Goal: Task Accomplishment & Management: Use online tool/utility

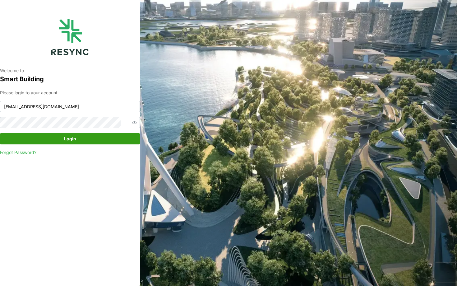
click at [88, 142] on span "Login" at bounding box center [70, 138] width 128 height 11
click at [93, 137] on span "Login" at bounding box center [70, 138] width 128 height 11
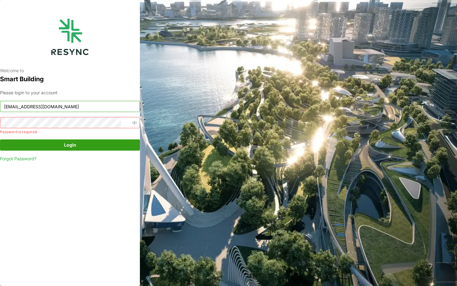
click at [78, 108] on input "ciputra_display@resynctech.com" at bounding box center [70, 106] width 140 height 11
click at [287, 124] on div "Welcome to Smart Building Please login to your account ciputra_display@resyncte…" at bounding box center [228, 143] width 457 height 286
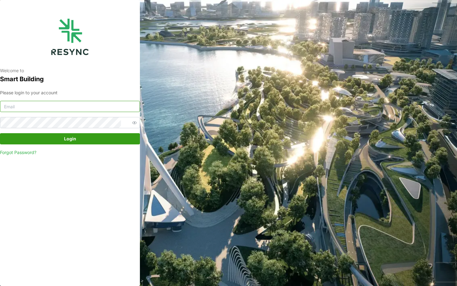
type input "ciputra_display@resynctech.com"
click at [68, 141] on span "Login" at bounding box center [70, 138] width 12 height 11
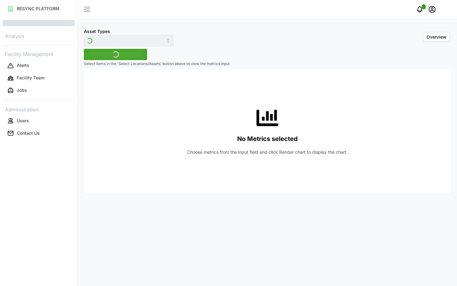
type input "Air Handling Unit"
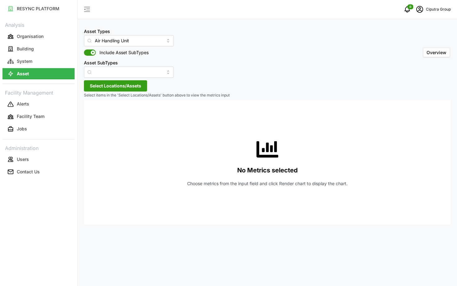
click at [115, 82] on span "Select Locations/Assets" at bounding box center [115, 85] width 51 height 11
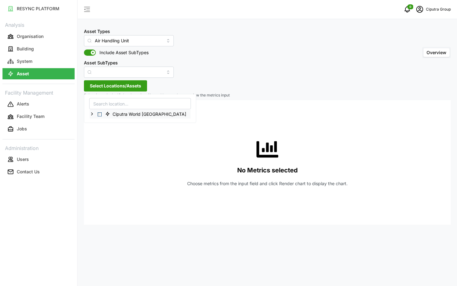
click at [95, 112] on div "Ciputra World [GEOGRAPHIC_DATA]" at bounding box center [139, 113] width 101 height 9
click at [92, 112] on icon at bounding box center [91, 113] width 5 height 5
click at [98, 122] on icon at bounding box center [96, 122] width 5 height 5
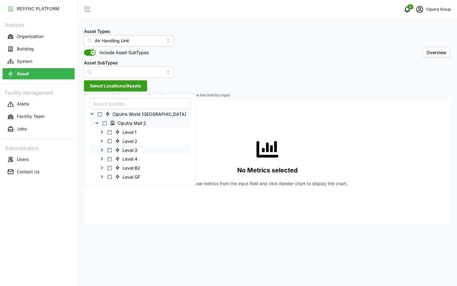
click at [108, 147] on div "Level 3" at bounding box center [139, 149] width 101 height 9
click at [109, 148] on span "Select Level 3" at bounding box center [110, 150] width 4 height 4
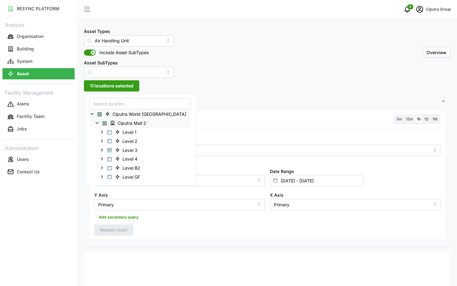
click at [217, 144] on div "Metric" at bounding box center [267, 146] width 346 height 19
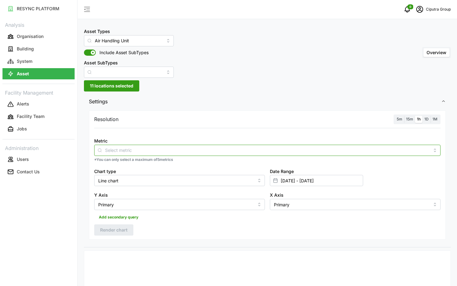
click at [210, 149] on input "Metric" at bounding box center [267, 149] width 324 height 7
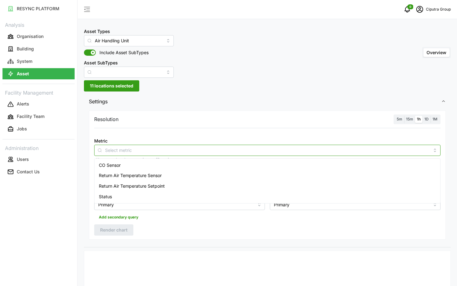
click at [181, 161] on div "CO Sensor" at bounding box center [267, 165] width 343 height 11
click at [163, 160] on div "CO Sensor" at bounding box center [267, 165] width 343 height 11
click at [153, 175] on span "Return Air Temperature Sensor" at bounding box center [130, 175] width 63 height 7
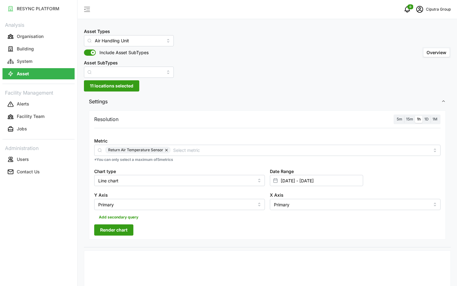
click at [68, 202] on div "RESYNC PLATFORM Analysis Organisation Building System Asset Facility Management…" at bounding box center [38, 143] width 77 height 286
click at [109, 235] on button "Render chart" at bounding box center [113, 229] width 39 height 11
click at [339, 184] on input "[DATE] - [DATE]" at bounding box center [316, 180] width 93 height 11
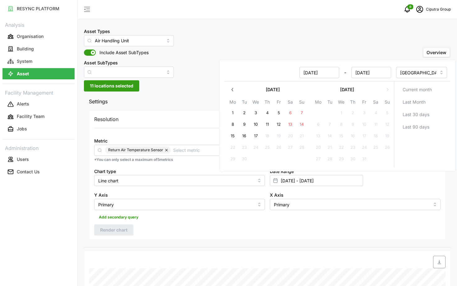
click at [269, 125] on button "11" at bounding box center [267, 124] width 11 height 11
type input "[DATE] - [DATE]"
type input "[DATE]"
click at [245, 134] on button "16" at bounding box center [244, 135] width 11 height 11
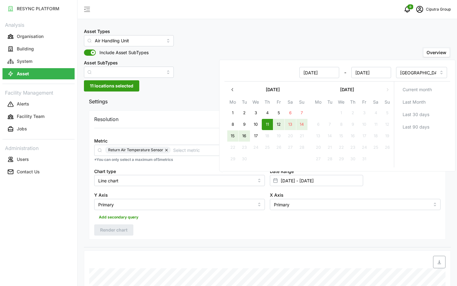
type input "[DATE] - [DATE]"
type input "[DATE]"
click at [242, 232] on div "Resolution 5m 15m 1h 1D 1M Metric Return Air Temperature Sensor *You can only s…" at bounding box center [267, 174] width 357 height 129
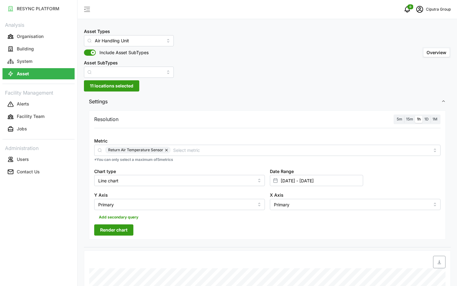
click at [122, 227] on span "Render chart" at bounding box center [113, 229] width 27 height 11
click at [331, 181] on input "[DATE] - [DATE]" at bounding box center [316, 180] width 93 height 11
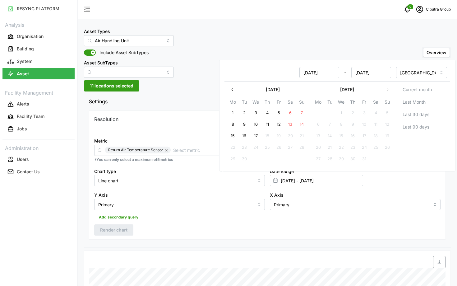
click at [247, 132] on button "16" at bounding box center [244, 135] width 11 height 11
type input "[DATE] - [DATE]"
type input "[DATE]"
click at [256, 135] on button "17" at bounding box center [255, 135] width 11 height 11
type input "[DATE] - [DATE]"
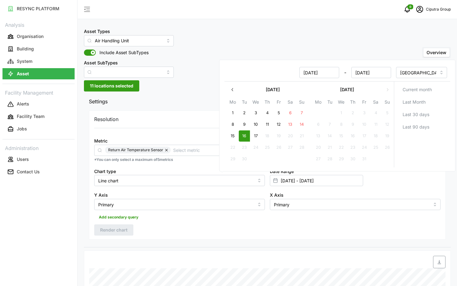
type input "[DATE]"
click at [195, 225] on div "Resolution 5m 15m 1h 1D 1M Metric Return Air Temperature Sensor *You can only s…" at bounding box center [267, 174] width 357 height 129
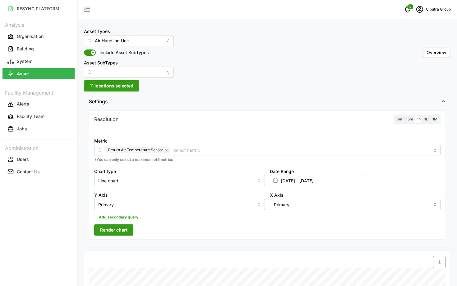
click at [124, 229] on span "Render chart" at bounding box center [113, 229] width 27 height 11
